Goal: Information Seeking & Learning: Learn about a topic

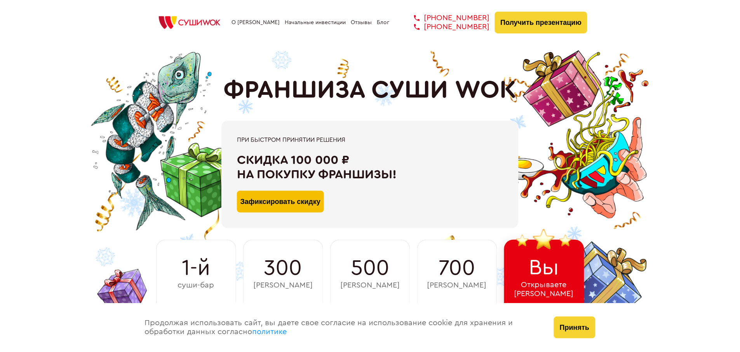
click at [289, 205] on button "Зафиксировать скидку" at bounding box center [280, 202] width 87 height 22
type input "WhatsApp"
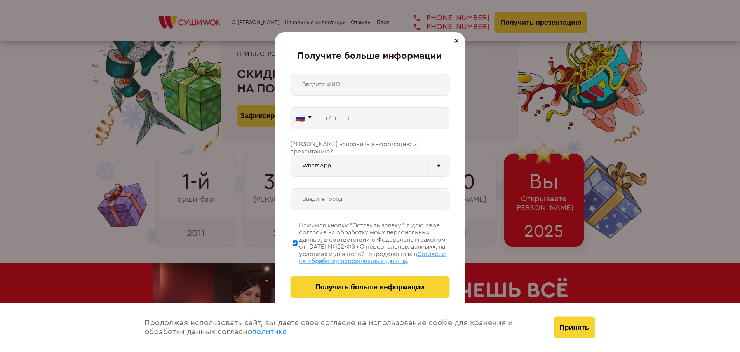
scroll to position [86, 0]
click at [438, 160] on div at bounding box center [439, 166] width 22 height 22
click at [489, 165] on div "Получите больше информации 🇷🇺 🇹🇷 🇧🇾 🇰🇬 🇰🇿 🇦🇿 🇦🇲 🇷🇺" at bounding box center [370, 176] width 740 height 352
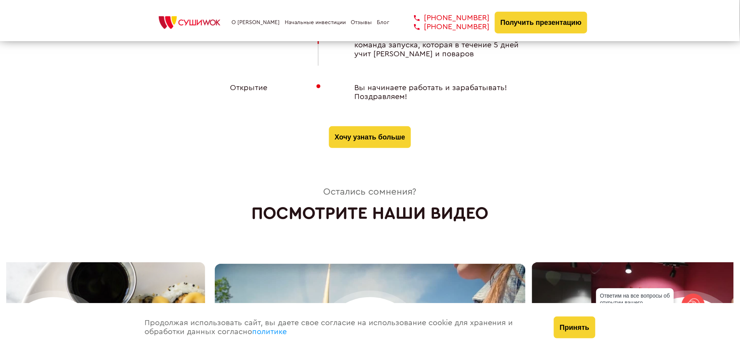
scroll to position [3194, 0]
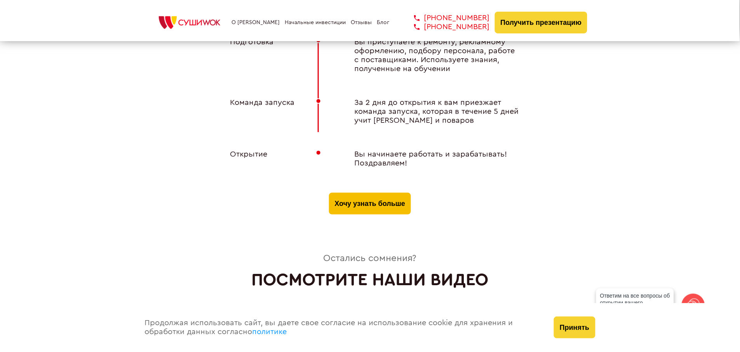
click at [393, 195] on button "Хочу узнать больше" at bounding box center [370, 204] width 82 height 22
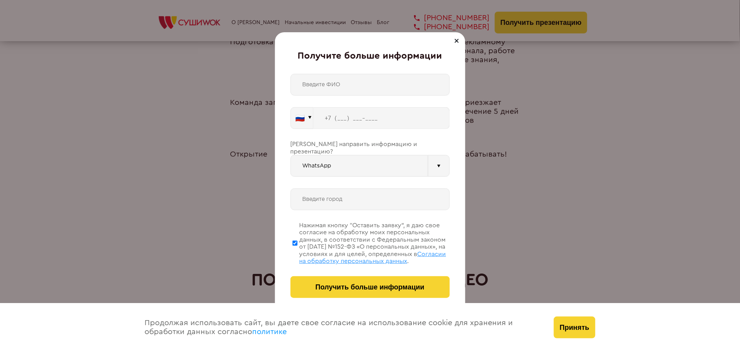
click at [525, 199] on div "Получите больше информации 🇷🇺 🇹🇷 🇧🇾 🇰🇬 🇰🇿 🇦🇿 🇦🇲 🇷🇺" at bounding box center [370, 176] width 740 height 352
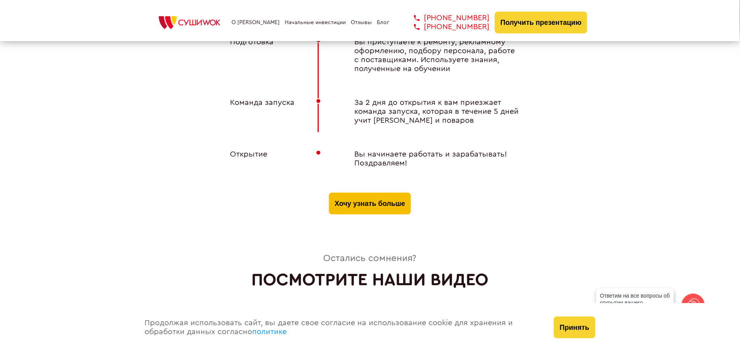
click at [365, 193] on button "Хочу узнать больше" at bounding box center [370, 204] width 82 height 22
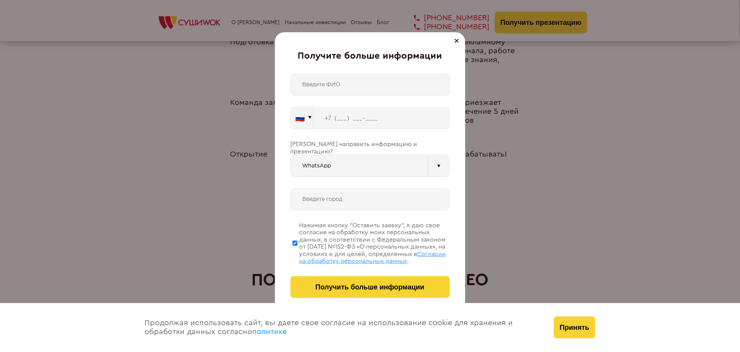
click at [517, 211] on div "Получите больше информации 🇷🇺 🇹🇷 🇧🇾 🇰🇬 🇰🇿 🇦🇿 🇦🇲 🇷🇺" at bounding box center [370, 176] width 740 height 352
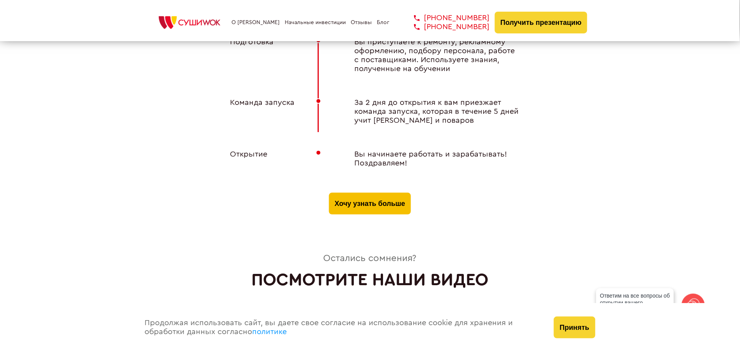
click at [350, 201] on button "Хочу узнать больше" at bounding box center [370, 204] width 82 height 22
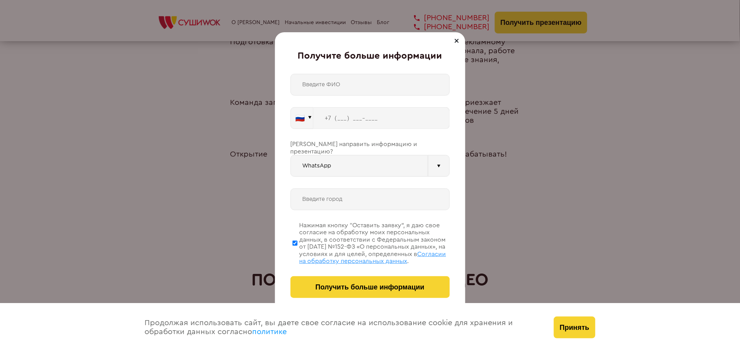
click at [292, 241] on div "Нажимая кнопку “Оставить заявку”, я даю свое согласие на обработку моих персона…" at bounding box center [370, 243] width 159 height 43
click at [293, 241] on input "Нажимая кнопку “Оставить заявку”, я даю свое согласие на обработку моих персона…" at bounding box center [295, 243] width 5 height 39
click at [295, 242] on input "Нажимая кнопку “Оставить заявку”, я даю свое согласие на обработку моих персона…" at bounding box center [295, 243] width 5 height 39
checkbox input "true"
click at [534, 214] on div "Получите больше информации 🇷🇺 🇹🇷 🇧🇾 🇰🇬 🇰🇿 🇦🇿 🇦🇲 🇷🇺" at bounding box center [370, 176] width 740 height 352
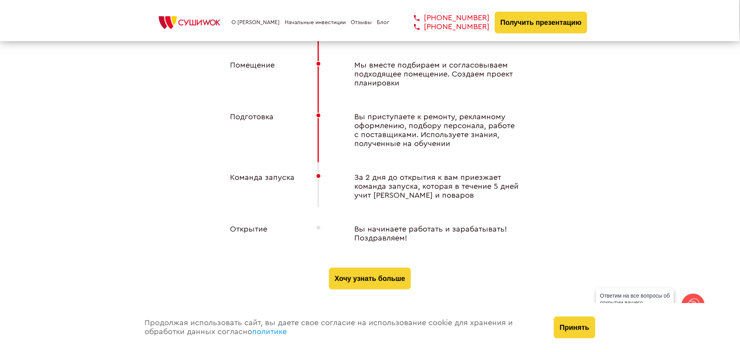
scroll to position [3108, 0]
